Goal: Information Seeking & Learning: Learn about a topic

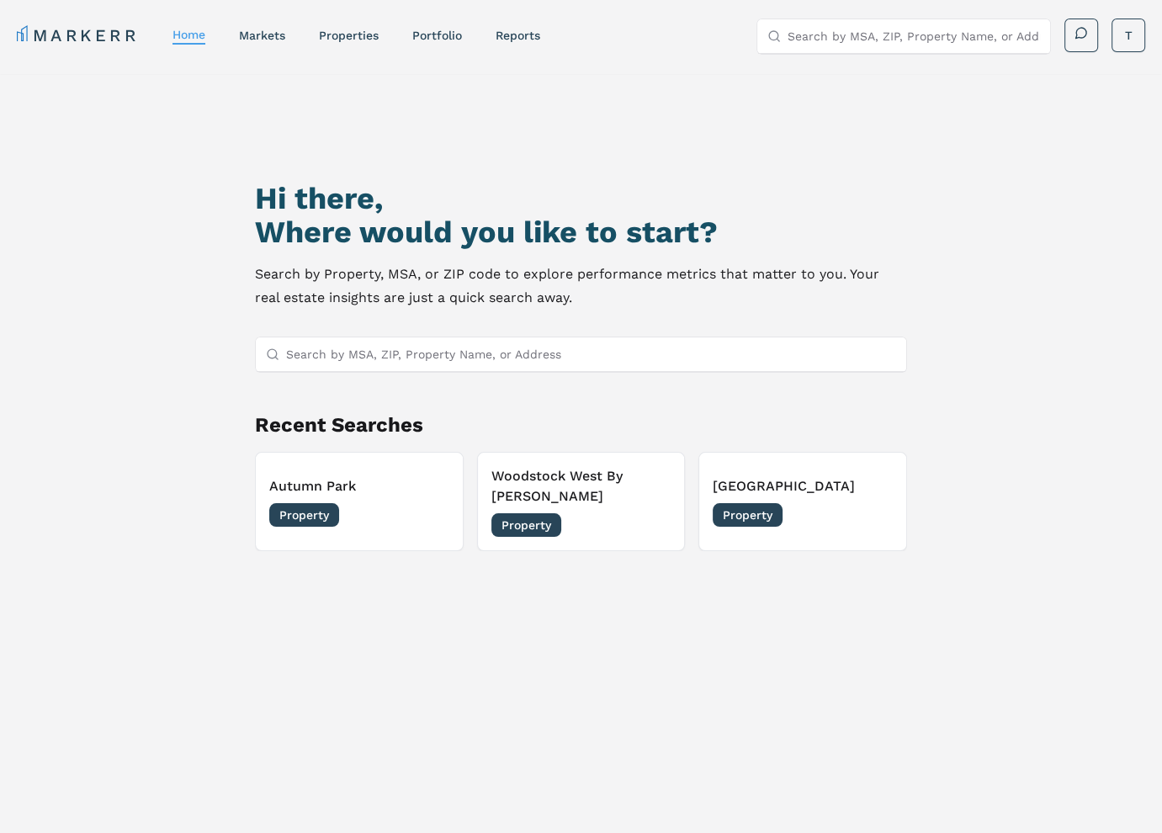
click at [321, 360] on input "Search by MSA, ZIP, Property Name, or Address" at bounding box center [591, 354] width 610 height 34
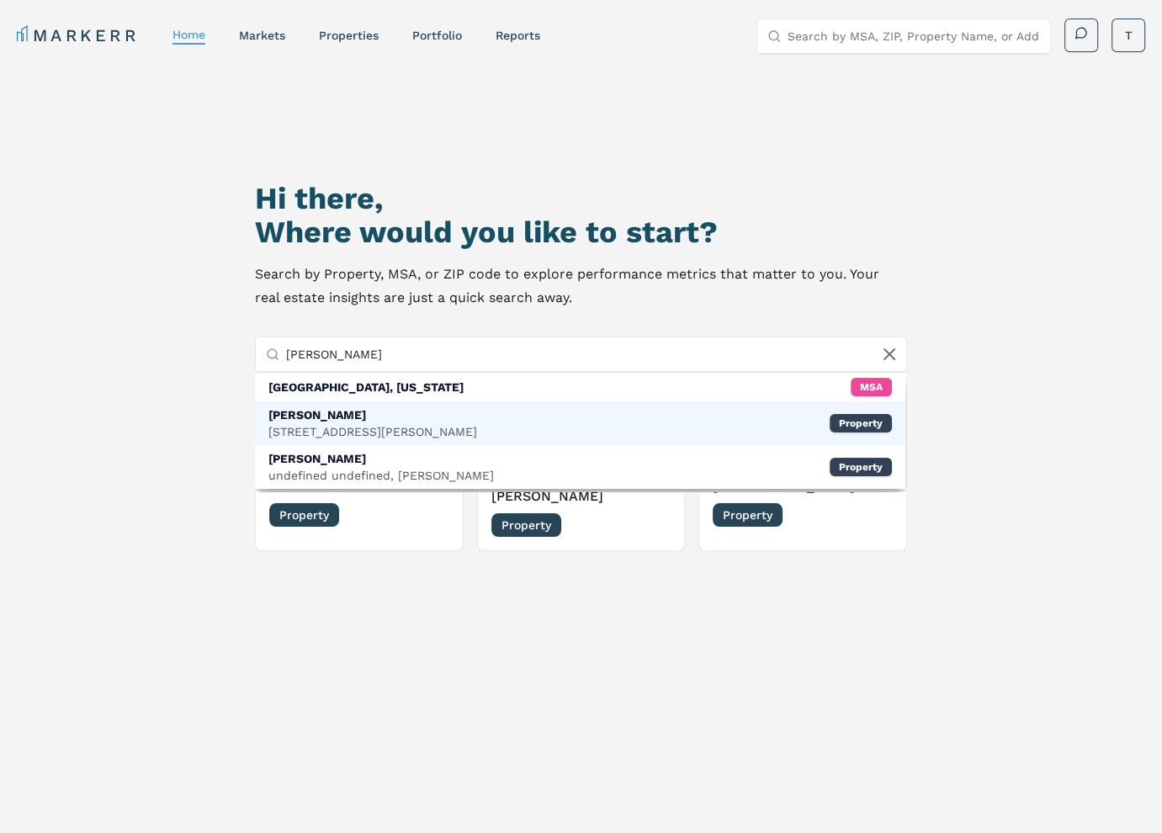
type input "mason stuart"
click at [348, 415] on div "Mason Stuart" at bounding box center [372, 414] width 209 height 17
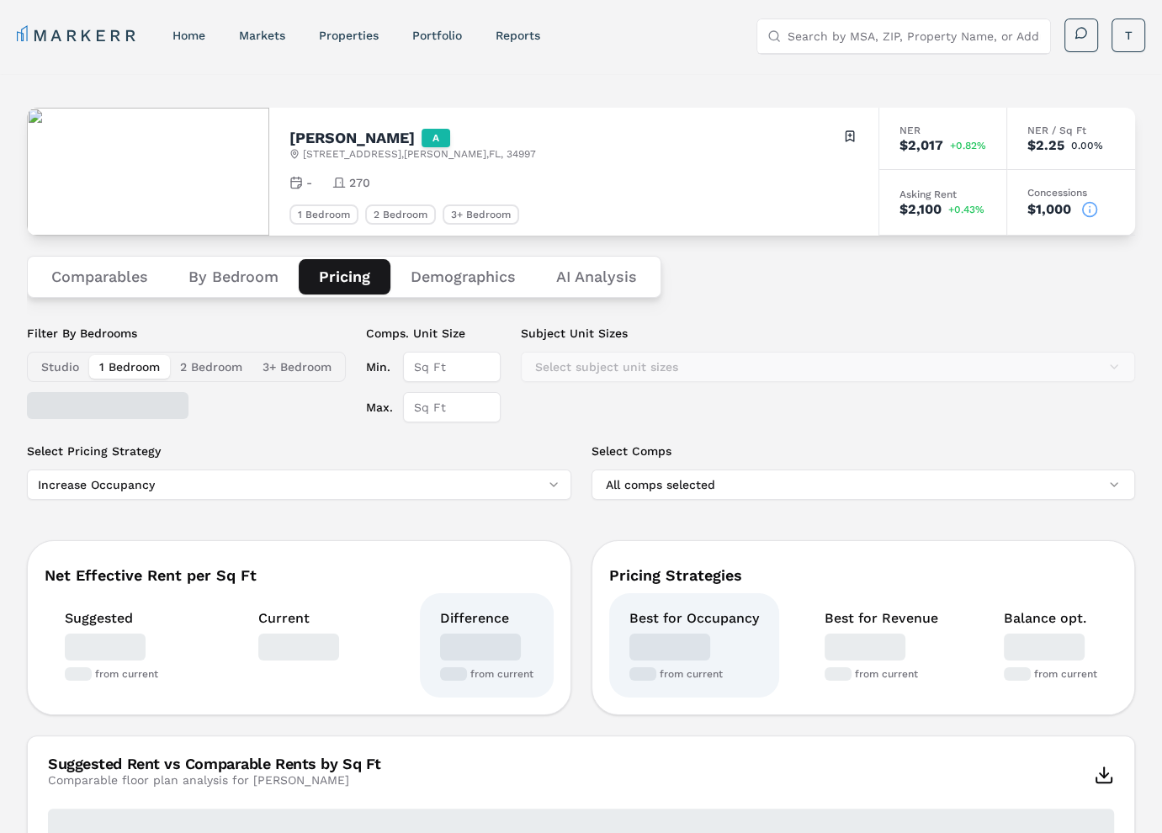
click at [340, 277] on button "Pricing" at bounding box center [345, 276] width 92 height 35
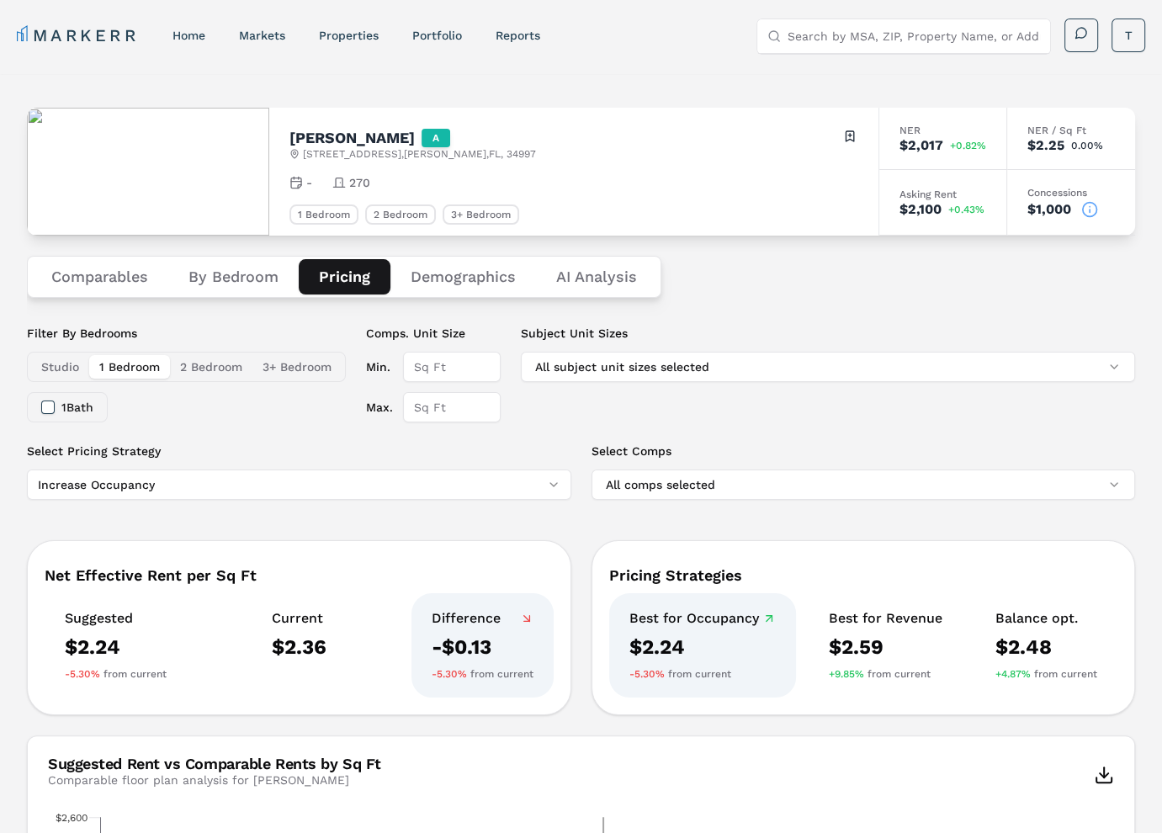
click at [207, 361] on button "2 Bedroom" at bounding box center [211, 367] width 82 height 24
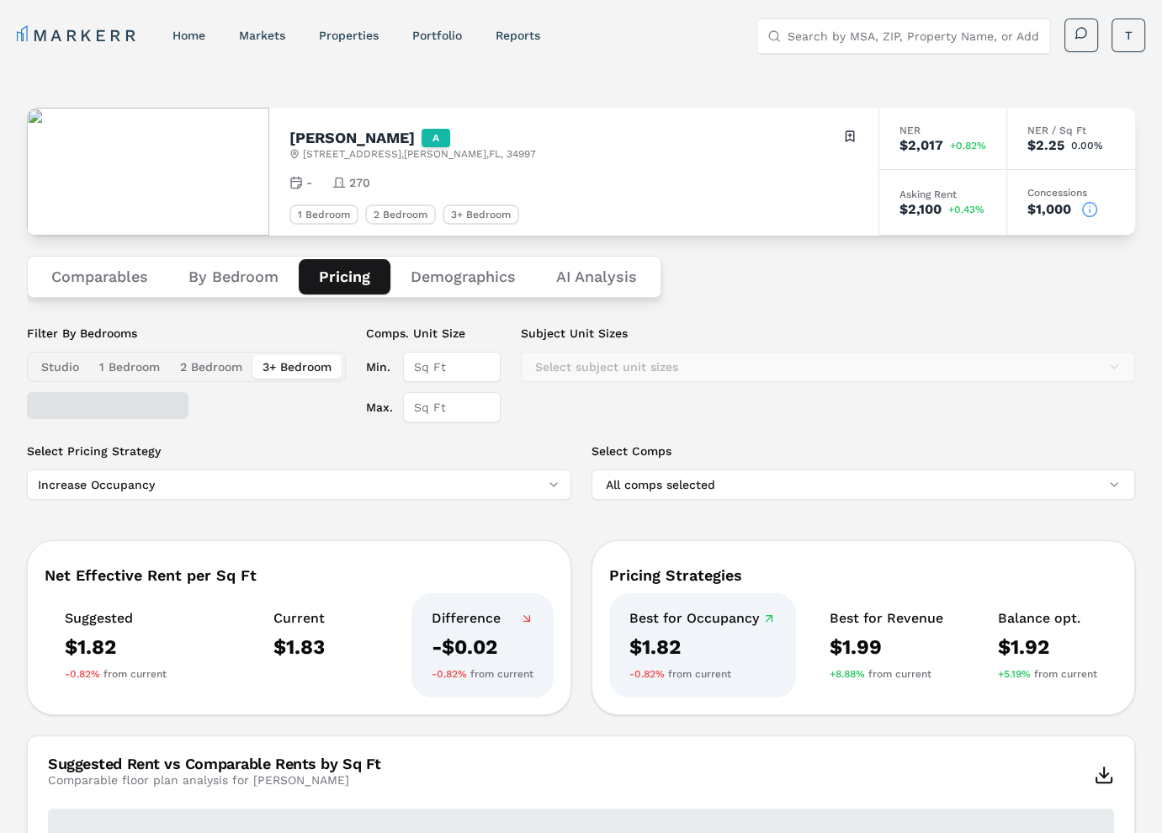
click at [316, 361] on button "3+ Bedroom" at bounding box center [296, 367] width 89 height 24
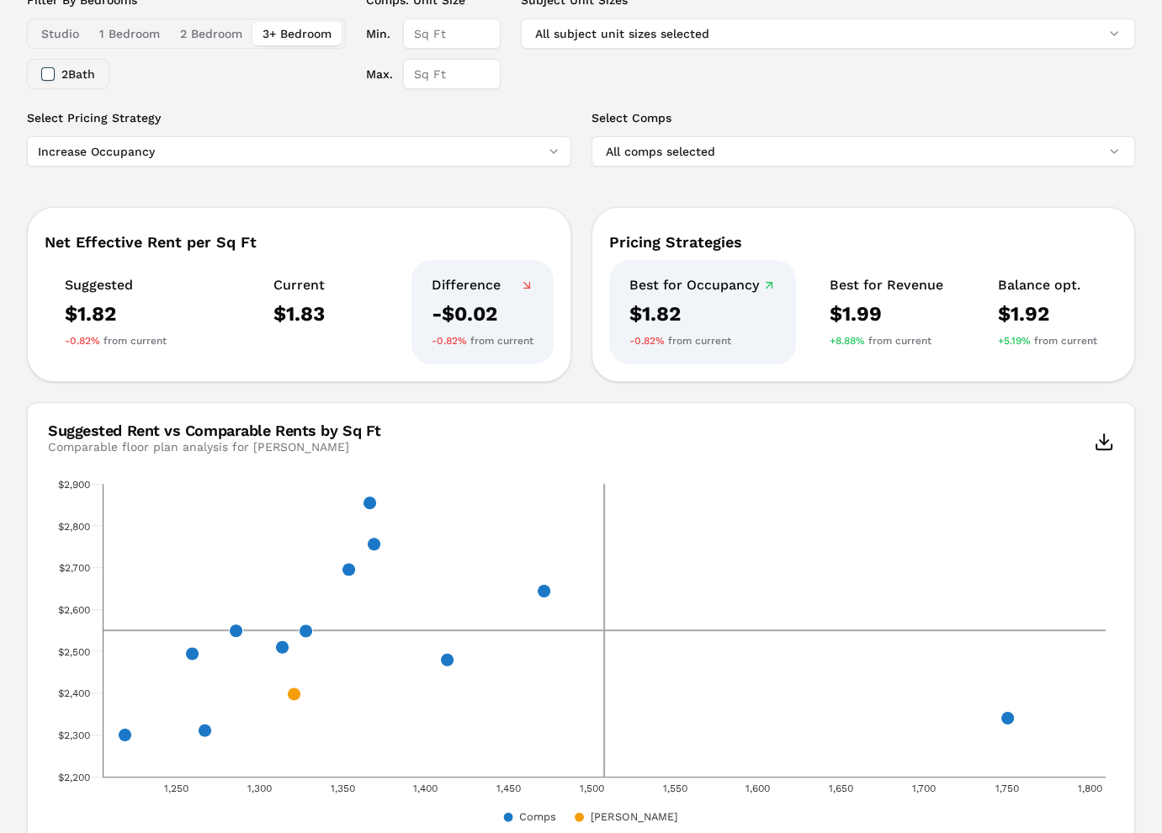
scroll to position [335, 0]
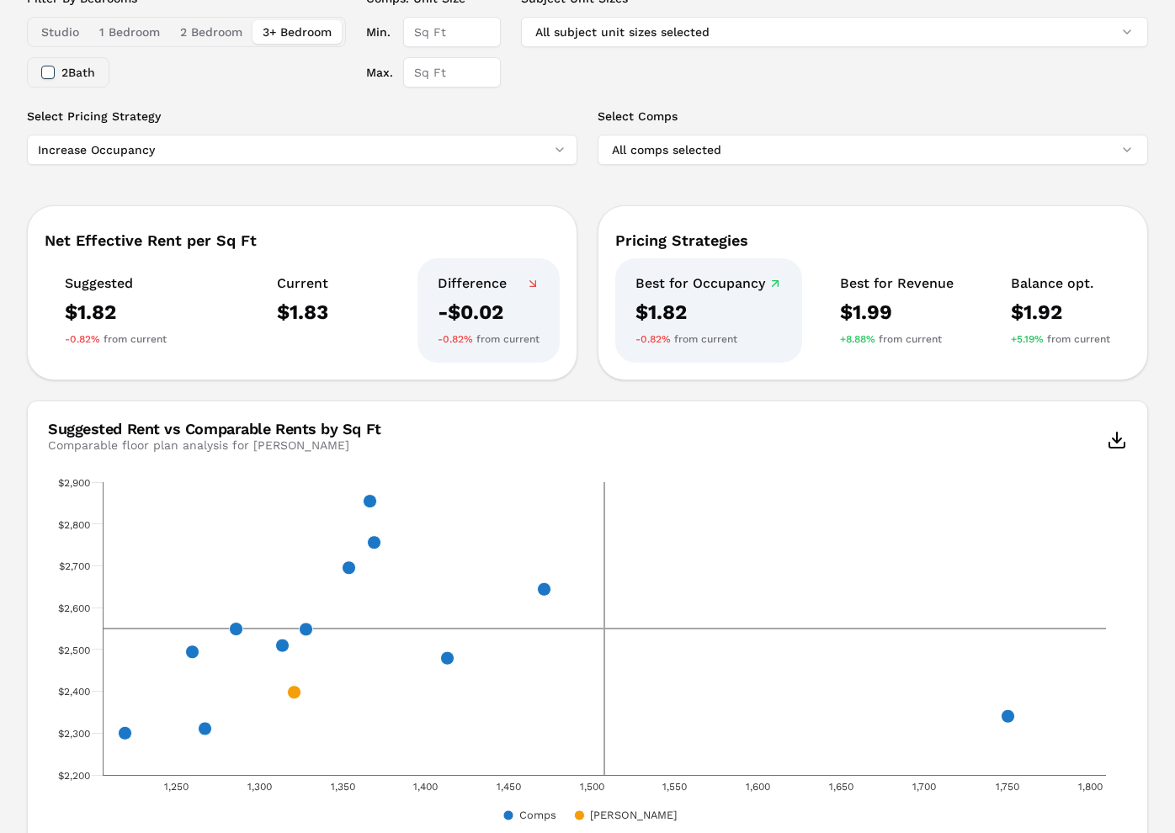
click at [229, 149] on html "MARKERR home markets properties Portfolio reports Search by MSA, ZIP, Property …" at bounding box center [587, 459] width 1175 height 1589
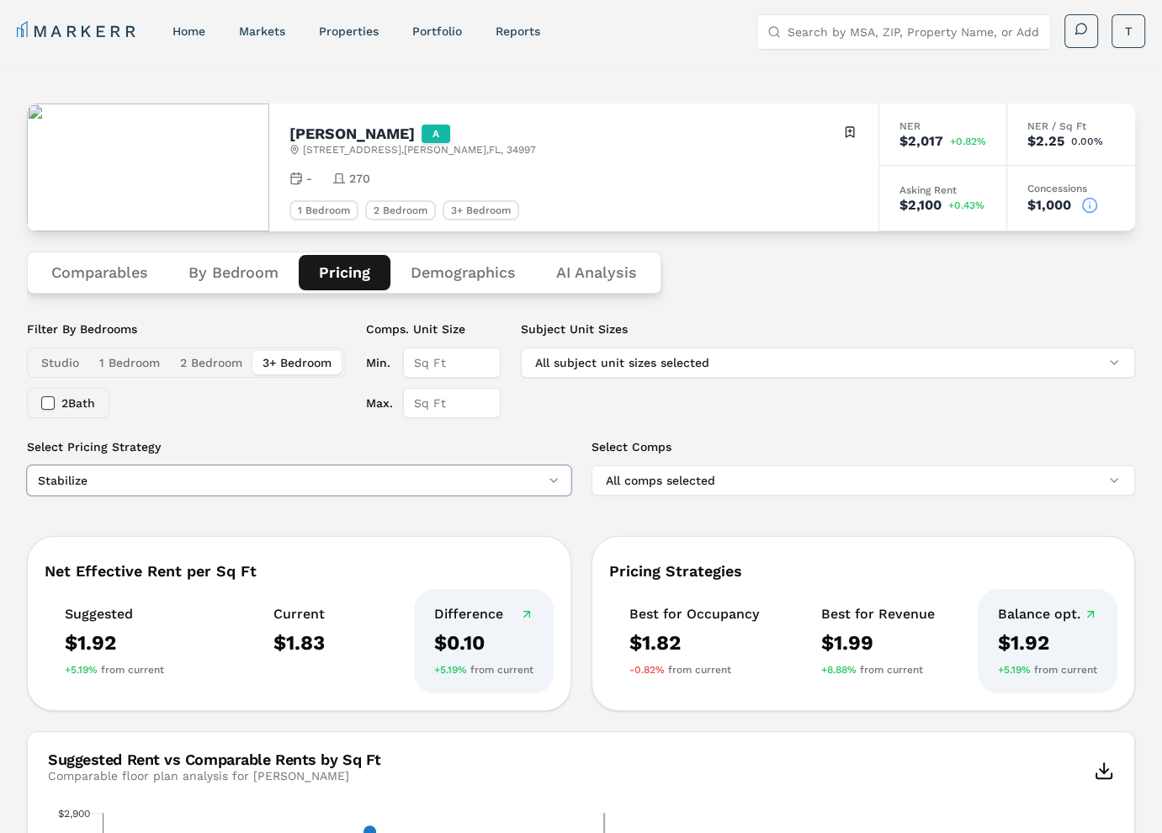
scroll to position [0, 0]
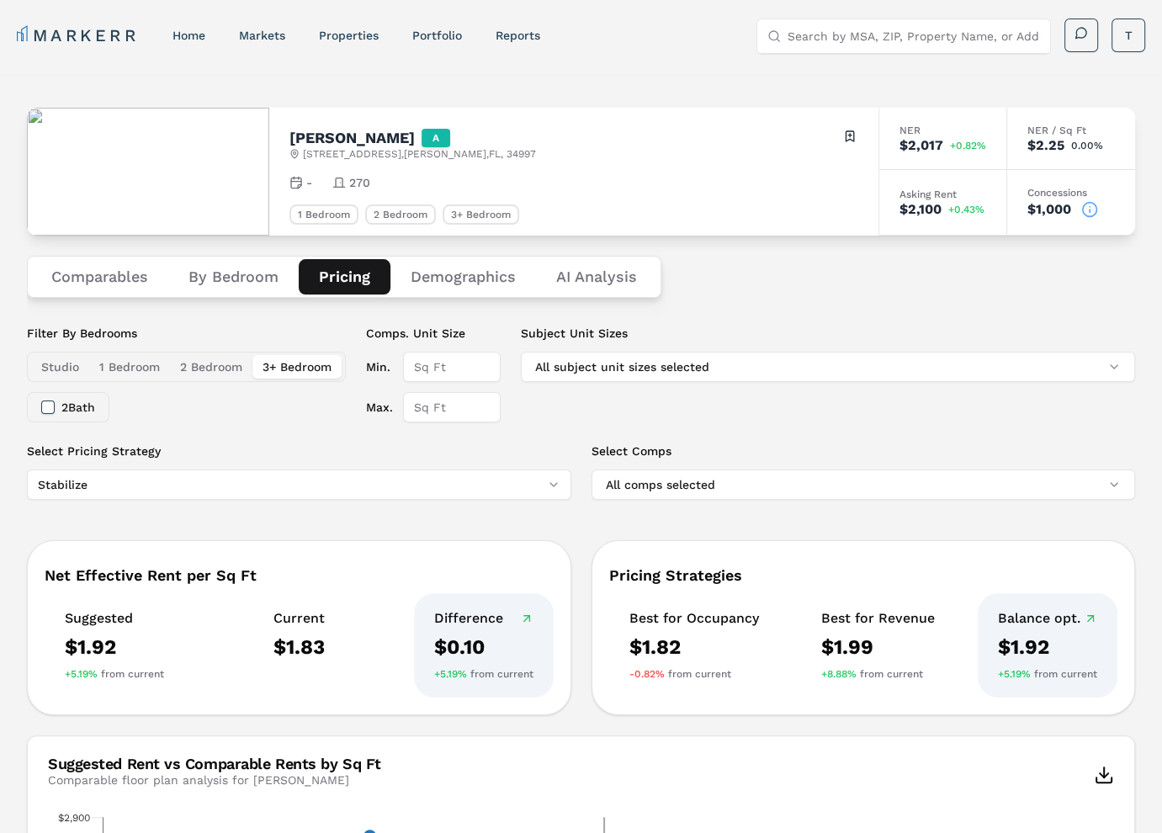
click at [168, 482] on html "MARKERR home markets properties Portfolio reports Search by MSA, ZIP, Property …" at bounding box center [581, 794] width 1162 height 1589
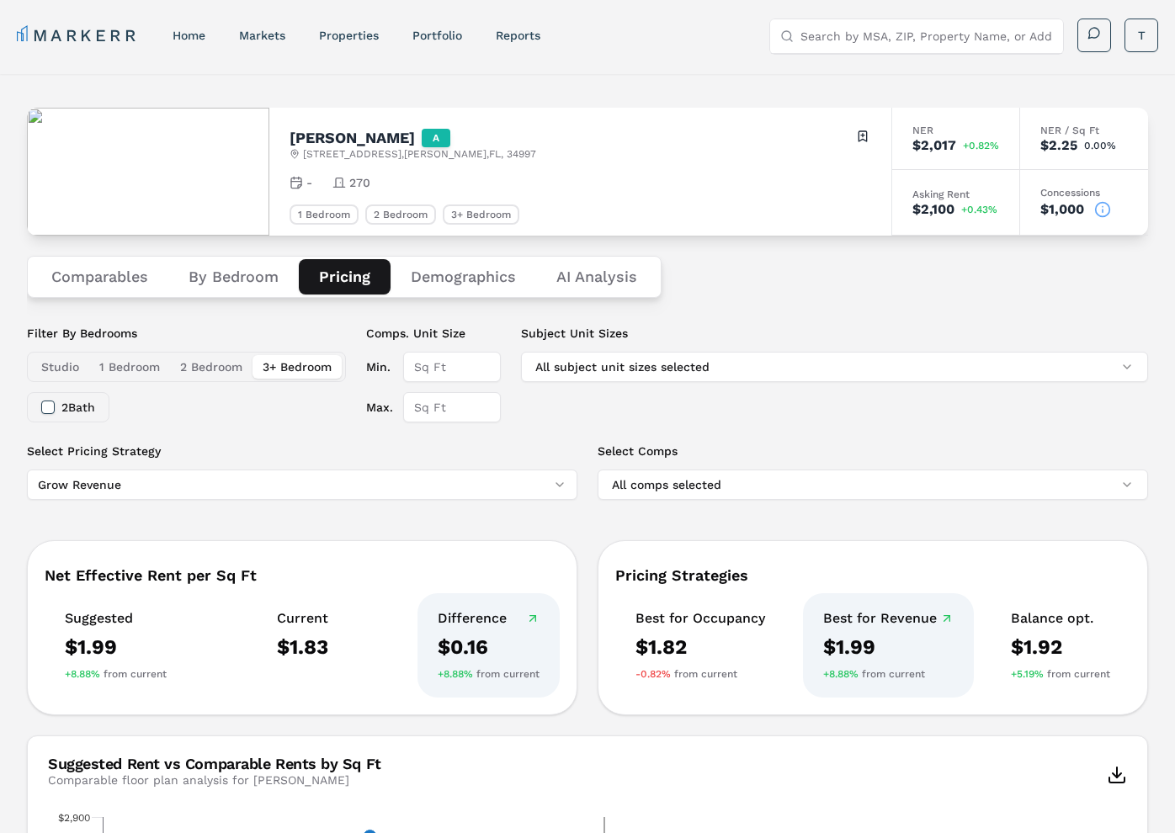
click at [185, 485] on html "MARKERR home markets properties Portfolio reports Search by MSA, ZIP, Property …" at bounding box center [587, 794] width 1175 height 1589
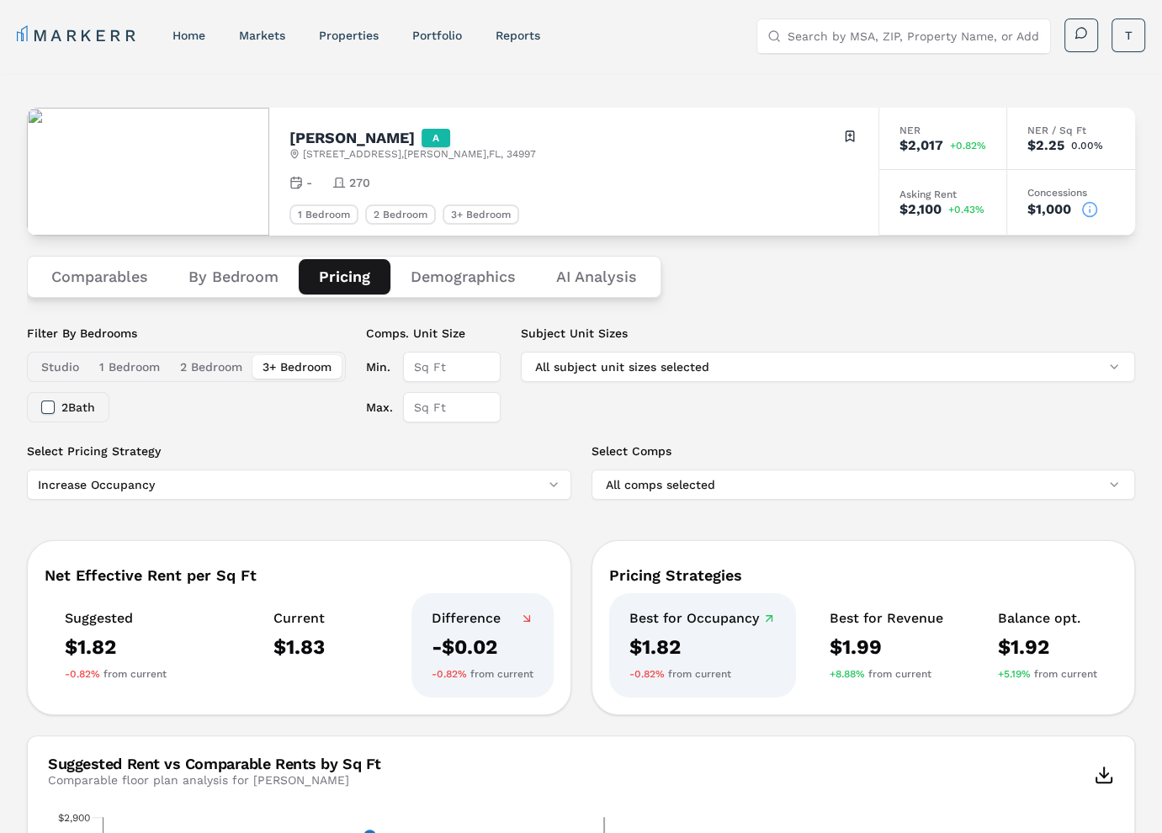
click at [114, 369] on button "1 Bedroom" at bounding box center [129, 367] width 81 height 24
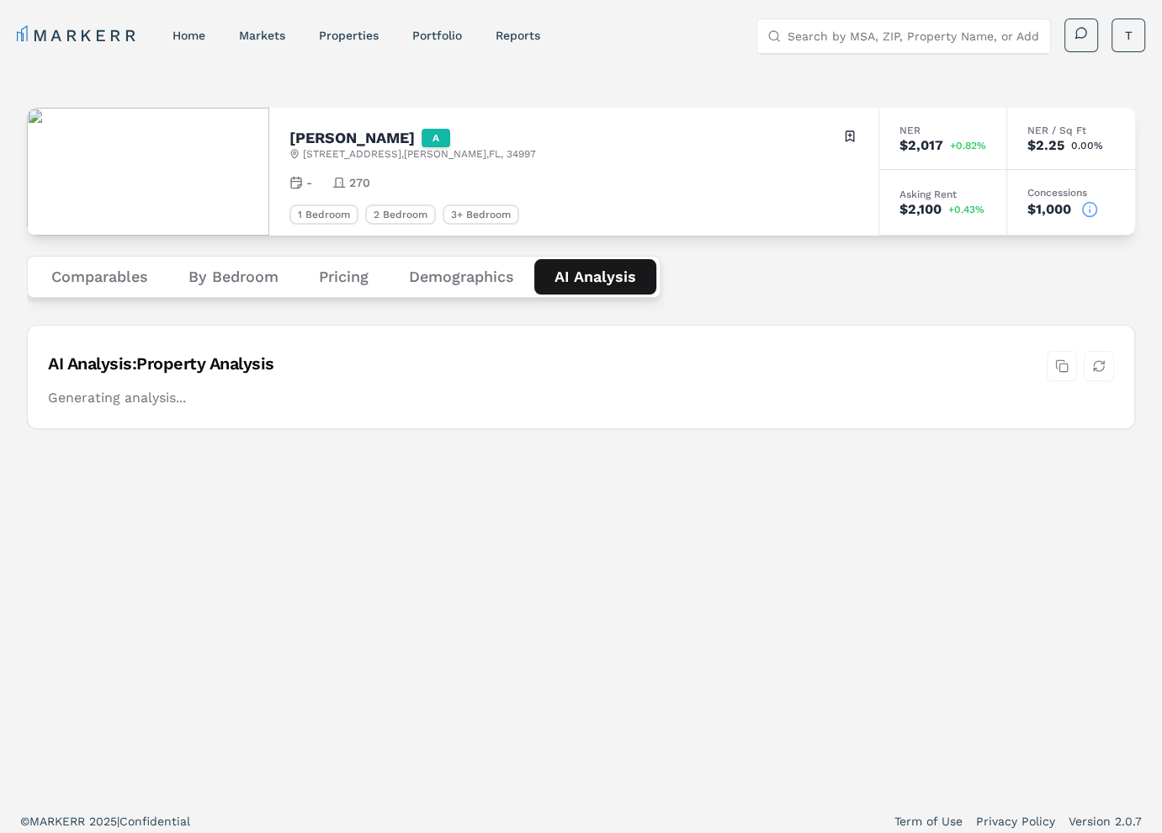
click at [599, 270] on Analysis "AI Analysis" at bounding box center [595, 276] width 122 height 35
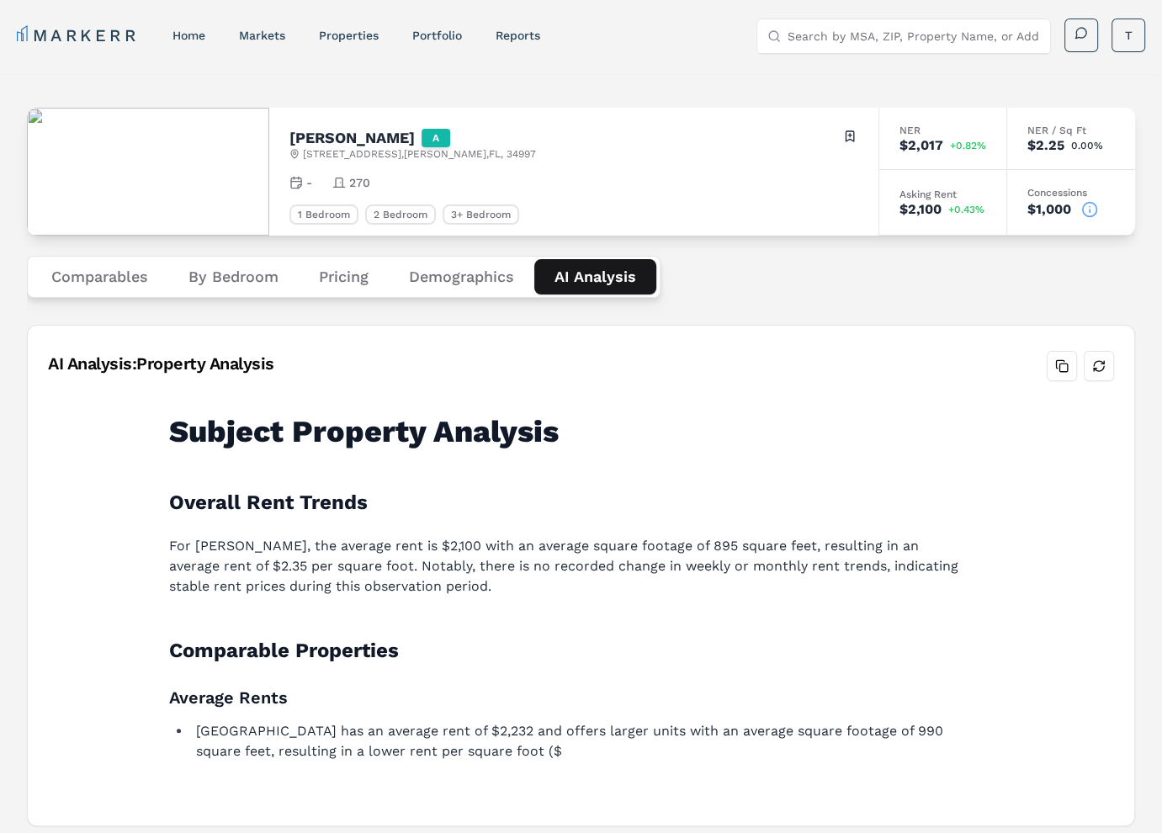
click at [343, 276] on button "Pricing" at bounding box center [344, 276] width 90 height 35
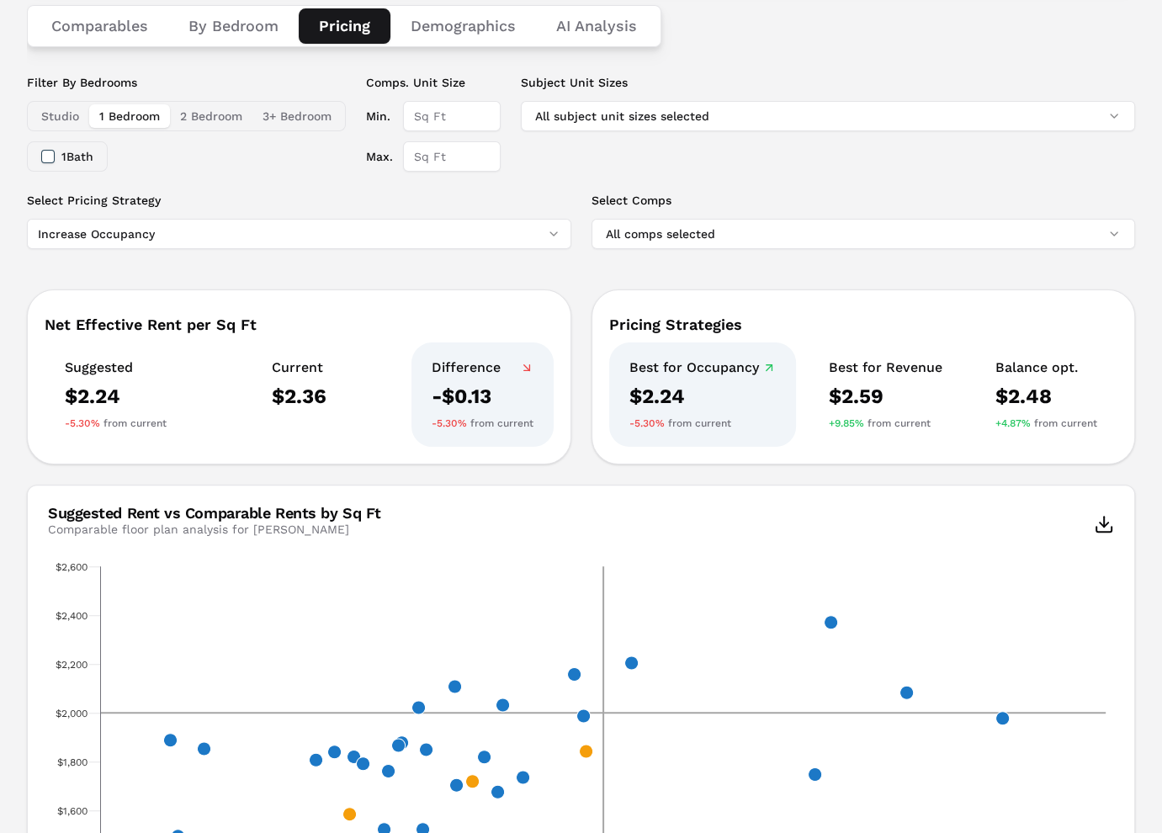
scroll to position [252, 0]
